Goal: Find specific page/section: Find specific page/section

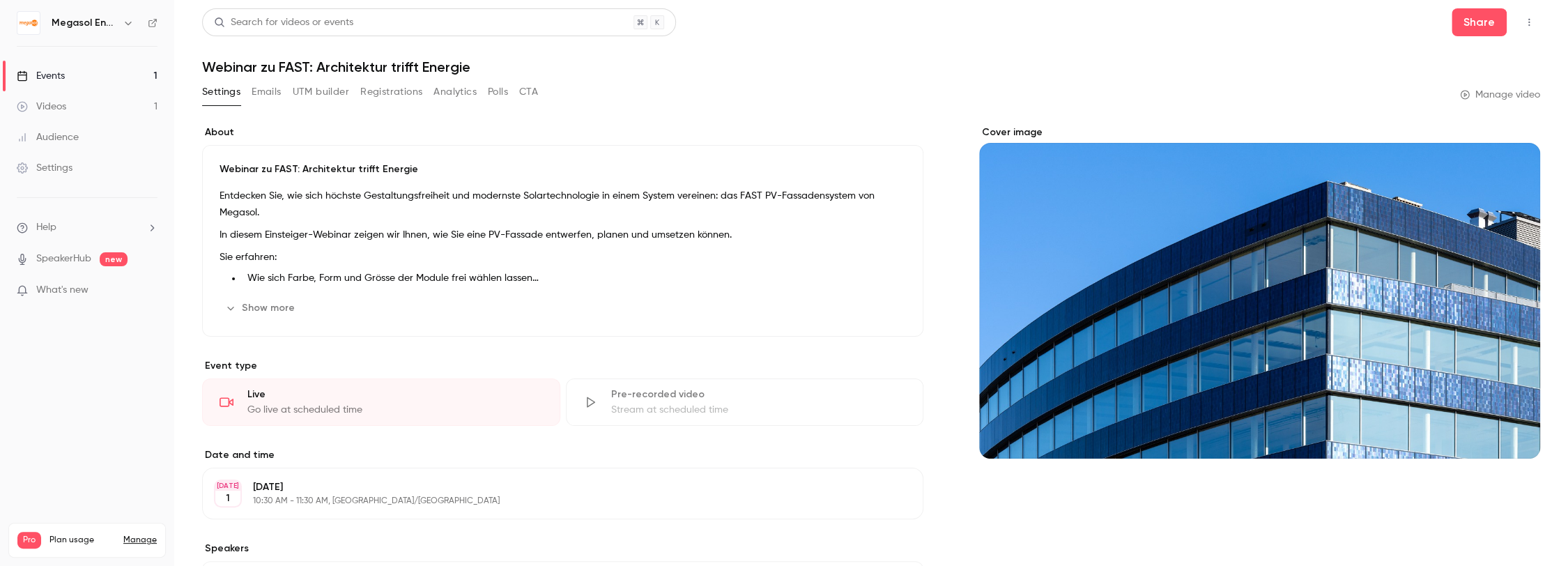
click at [102, 73] on link "Events 1" at bounding box center [87, 76] width 174 height 31
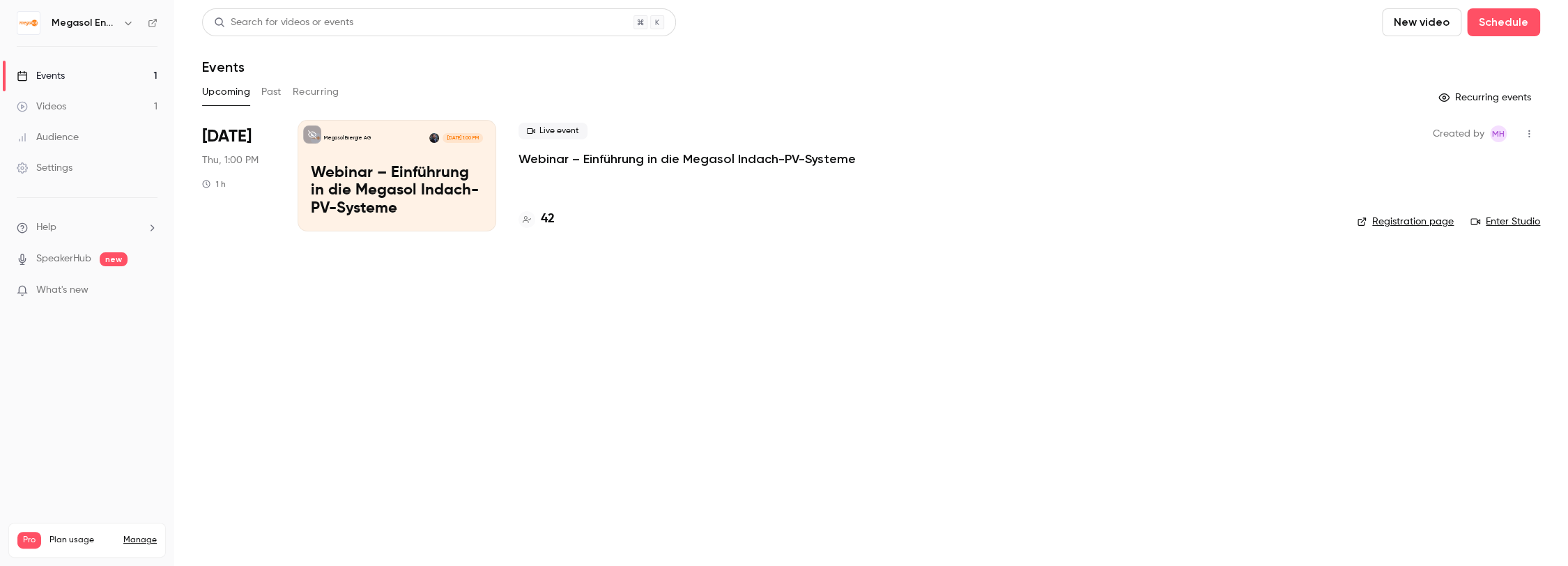
click at [408, 191] on p "Webinar – Einführung in die Megasol Indach-PV-Systeme" at bounding box center [397, 191] width 172 height 54
